Goal: Task Accomplishment & Management: Manage account settings

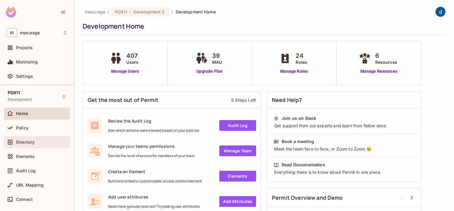
click at [32, 141] on span "Directory" at bounding box center [25, 141] width 18 height 5
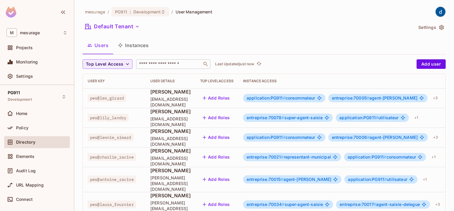
click at [173, 65] on input "text" at bounding box center [169, 64] width 62 height 6
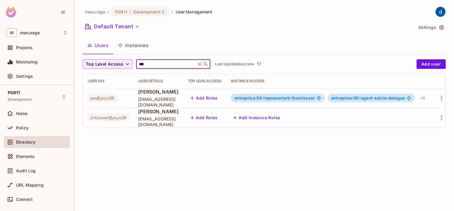
type input "***"
click at [432, 93] on td "entreprise:54 # representant-fournisseur entreprise:56 # agent-saisie-delegue +…" at bounding box center [329, 98] width 206 height 20
click at [428, 99] on div "+ 3" at bounding box center [423, 98] width 10 height 10
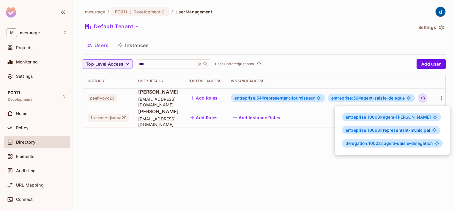
click at [438, 93] on div at bounding box center [227, 105] width 454 height 211
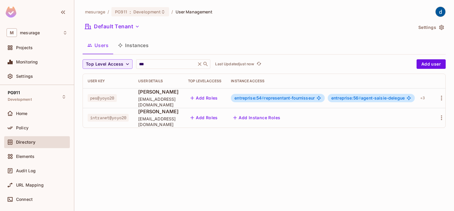
click at [160, 94] on span "[PERSON_NAME]" at bounding box center [158, 91] width 40 height 7
click at [31, 158] on span "Elements" at bounding box center [25, 156] width 18 height 5
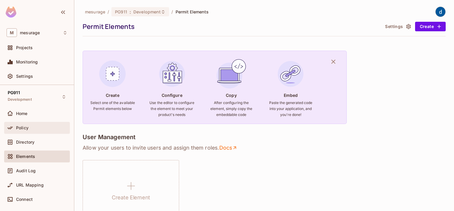
click at [26, 129] on span "Policy" at bounding box center [22, 127] width 12 height 5
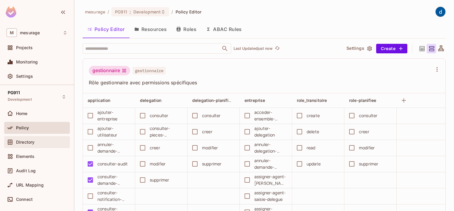
click at [29, 144] on span "Directory" at bounding box center [25, 141] width 18 height 5
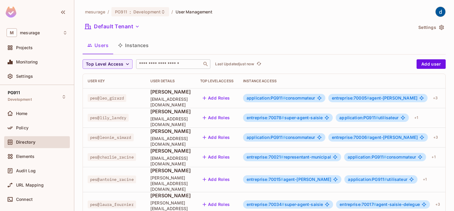
click at [189, 66] on input "text" at bounding box center [169, 64] width 62 height 6
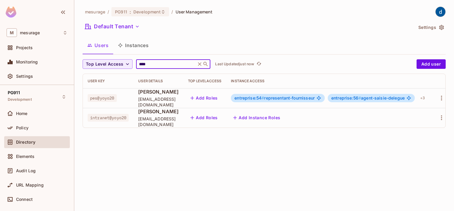
scroll to position [0, 12]
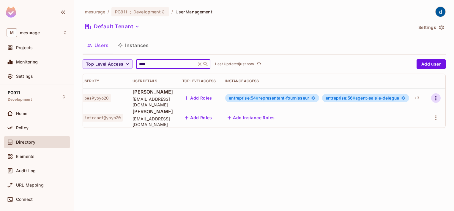
type input "****"
click at [436, 100] on icon "button" at bounding box center [436, 97] width 7 height 7
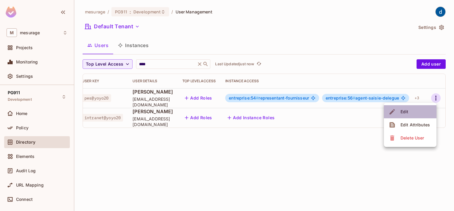
click at [413, 113] on li "Edit" at bounding box center [410, 111] width 53 height 13
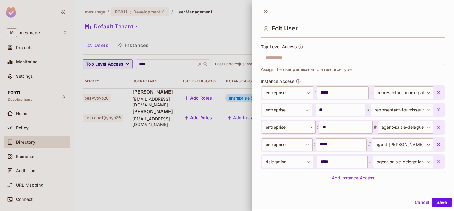
scroll to position [192, 0]
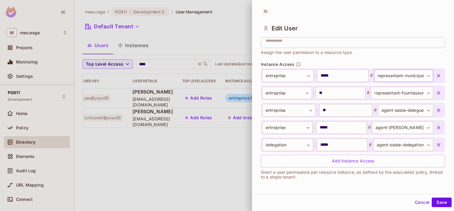
click at [419, 77] on body "**********" at bounding box center [227, 105] width 454 height 211
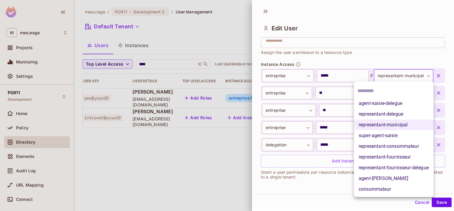
click at [372, 5] on div at bounding box center [227, 105] width 454 height 211
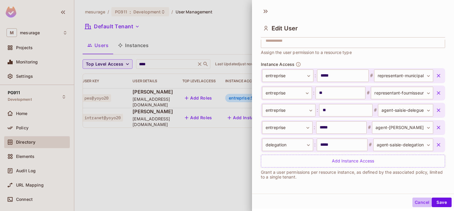
click at [417, 204] on button "Cancel" at bounding box center [422, 202] width 19 height 10
